Goal: Participate in discussion: Engage in conversation with other users on a specific topic

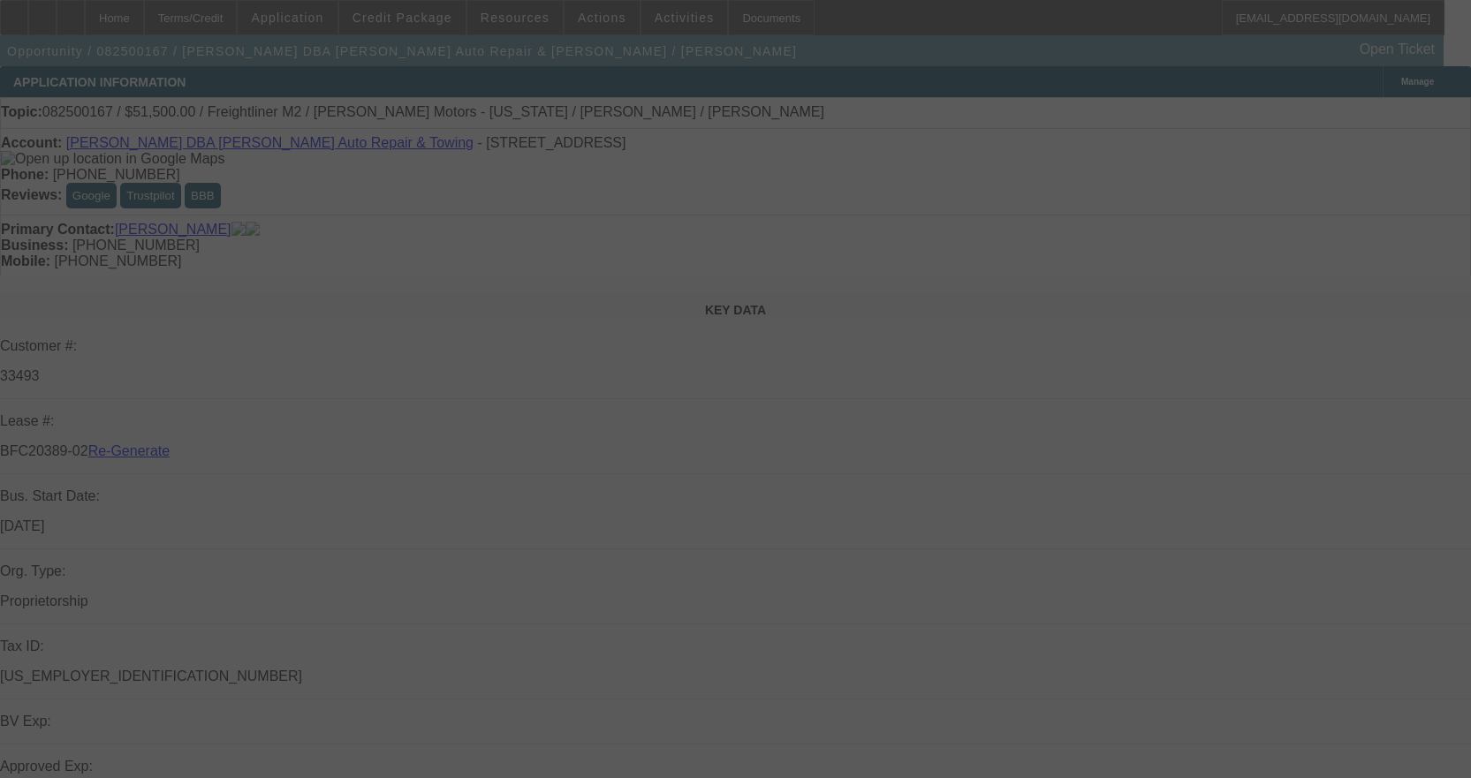
select select "3"
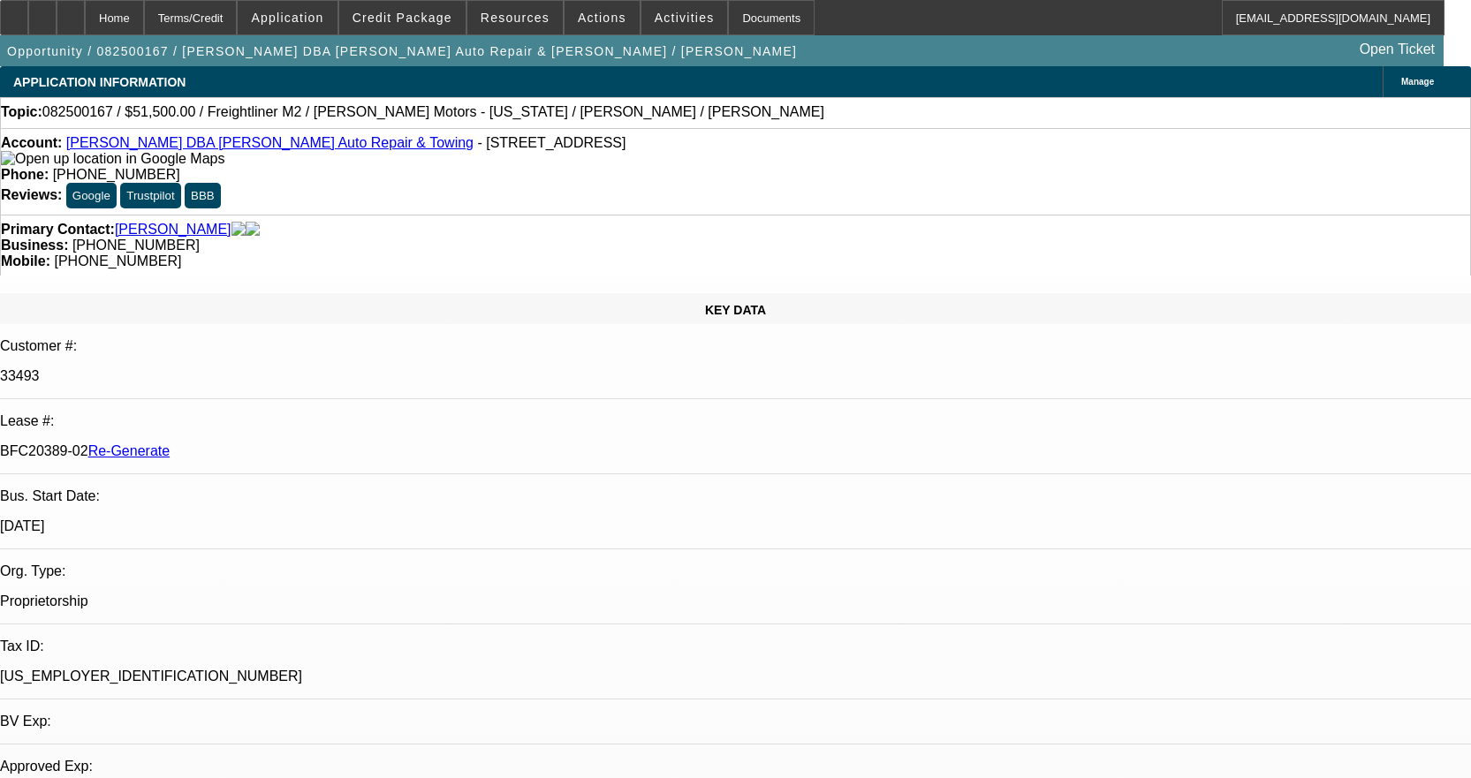
select select "0"
select select "2"
select select "0"
select select "6"
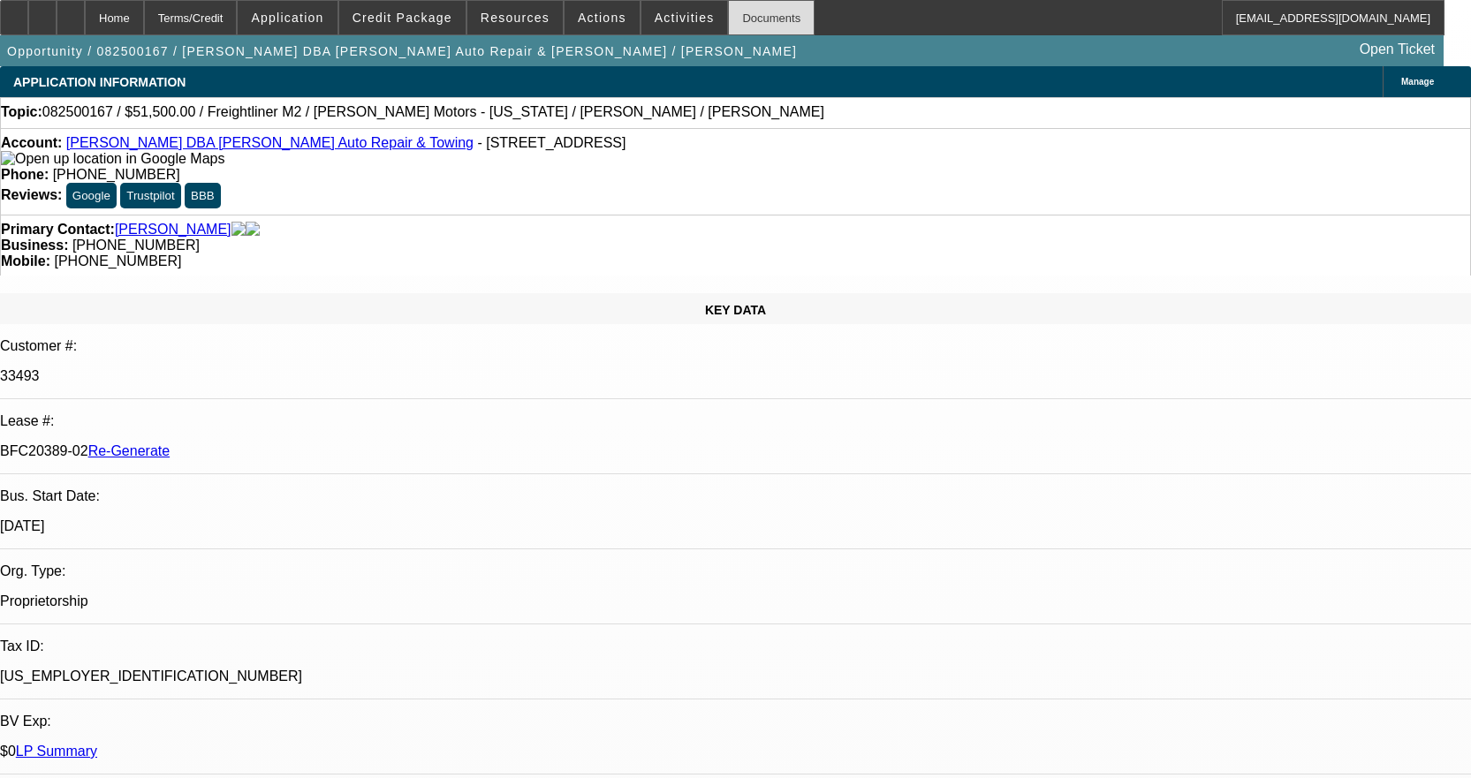
click at [749, 23] on div "Documents" at bounding box center [771, 17] width 87 height 35
